Goal: Information Seeking & Learning: Learn about a topic

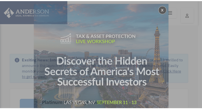
scroll to position [3, 0]
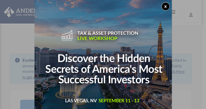
click at [167, 8] on button "x" at bounding box center [166, 6] width 8 height 8
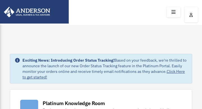
click at [170, 56] on div "Exciting News: Introducing Order Status Tracking! Based on your feedback, we're…" at bounding box center [101, 69] width 183 height 30
click at [169, 58] on div "Exciting News: Introducing Order Status Tracking! Based on your feedback, we're…" at bounding box center [104, 69] width 165 height 22
click at [176, 57] on div "Exciting News: Introducing Order Status Tracking! Based on your feedback, we're…" at bounding box center [101, 69] width 183 height 30
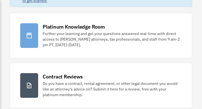
scroll to position [77, 0]
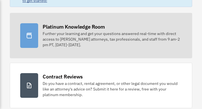
click at [153, 37] on div "Further your learning and get your questions answered real-time with direct acc…" at bounding box center [112, 39] width 139 height 17
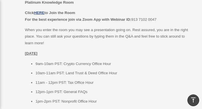
scroll to position [305, 0]
click at [43, 14] on u "HERE" at bounding box center [39, 13] width 10 height 4
